Goal: Task Accomplishment & Management: Manage account settings

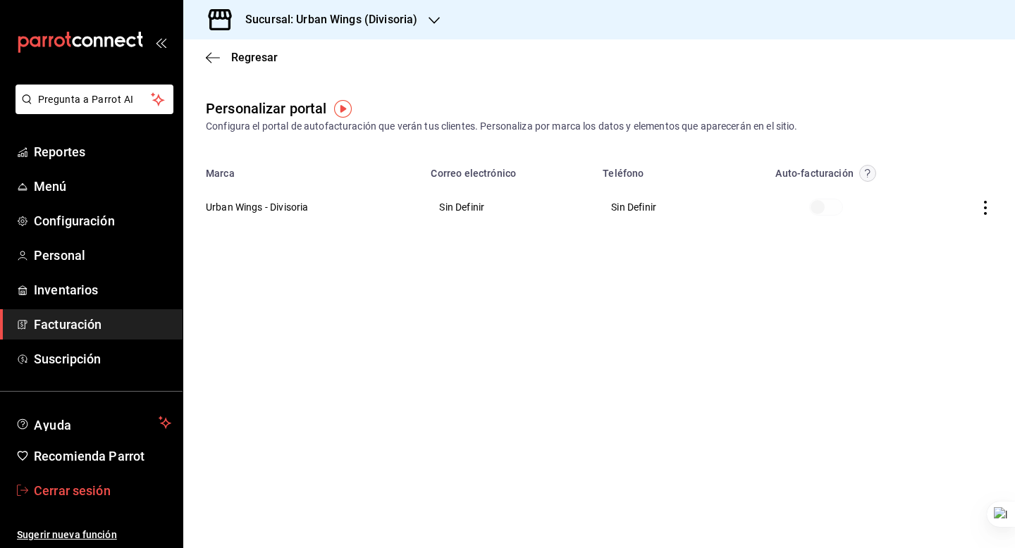
click at [60, 484] on span "Cerrar sesión" at bounding box center [102, 490] width 137 height 19
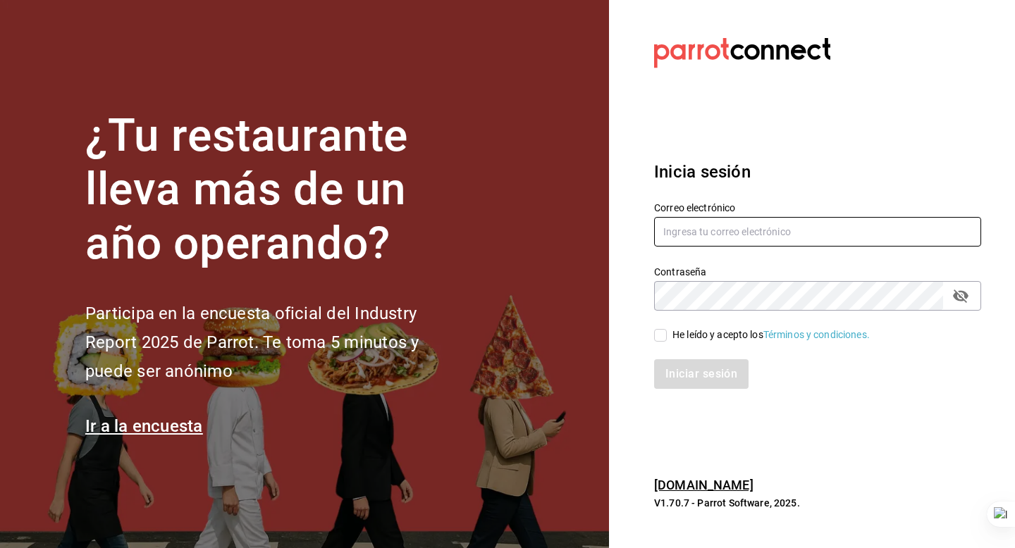
click at [740, 237] on input "text" at bounding box center [817, 232] width 327 height 30
type input "los3chiflados@guadalupe.com"
click at [726, 335] on div "He leído y acepto los Términos y condiciones." at bounding box center [770, 335] width 197 height 15
click at [667, 335] on input "He leído y acepto los Términos y condiciones." at bounding box center [660, 335] width 13 height 13
checkbox input "true"
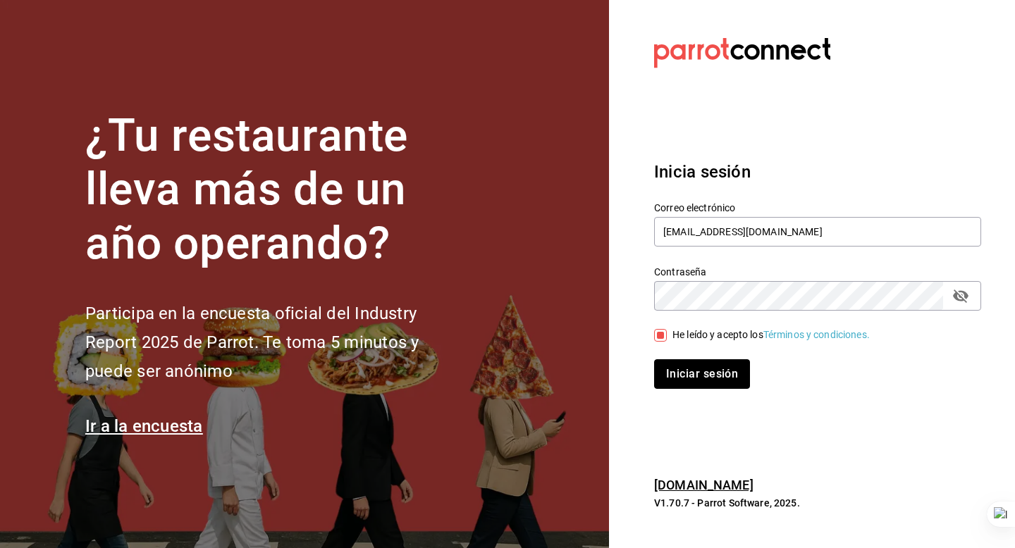
click at [706, 376] on button "Iniciar sesión" at bounding box center [702, 374] width 96 height 30
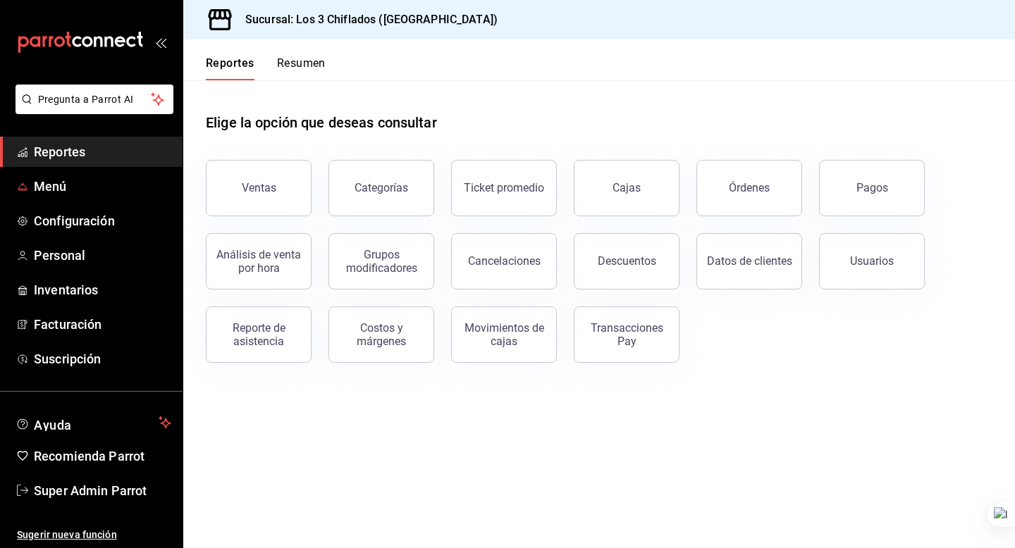
click at [118, 190] on span "Menú" at bounding box center [102, 186] width 137 height 19
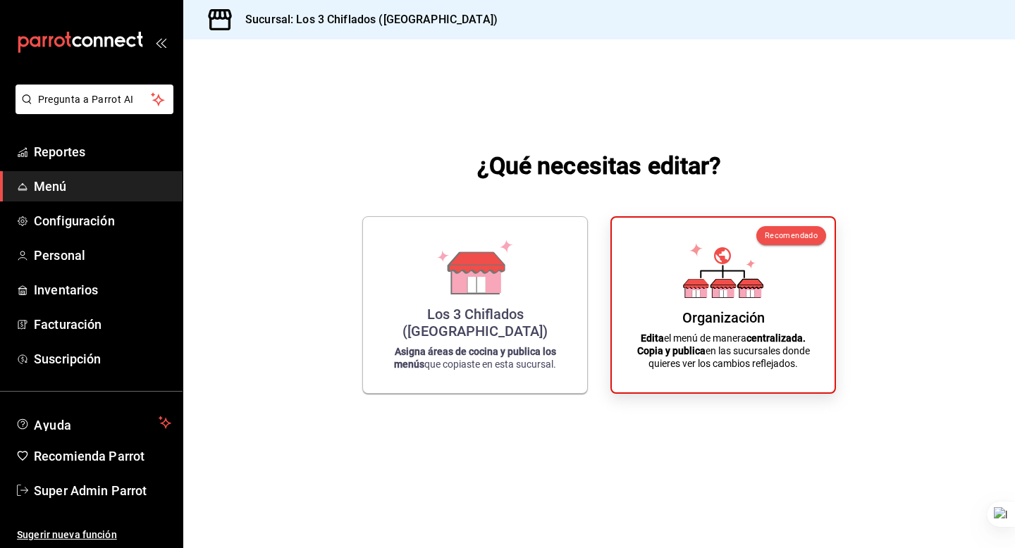
click at [412, 132] on div "¿Qué necesitas editar? Los 3 Chiflados ([GEOGRAPHIC_DATA]) Asigna áreas de coci…" at bounding box center [599, 271] width 832 height 464
click at [517, 202] on div "¿Qué necesitas editar? Los 3 Chiflados ([GEOGRAPHIC_DATA]) Asigna áreas de coci…" at bounding box center [599, 271] width 832 height 464
click at [494, 294] on icon at bounding box center [476, 279] width 49 height 30
